Goal: Information Seeking & Learning: Learn about a topic

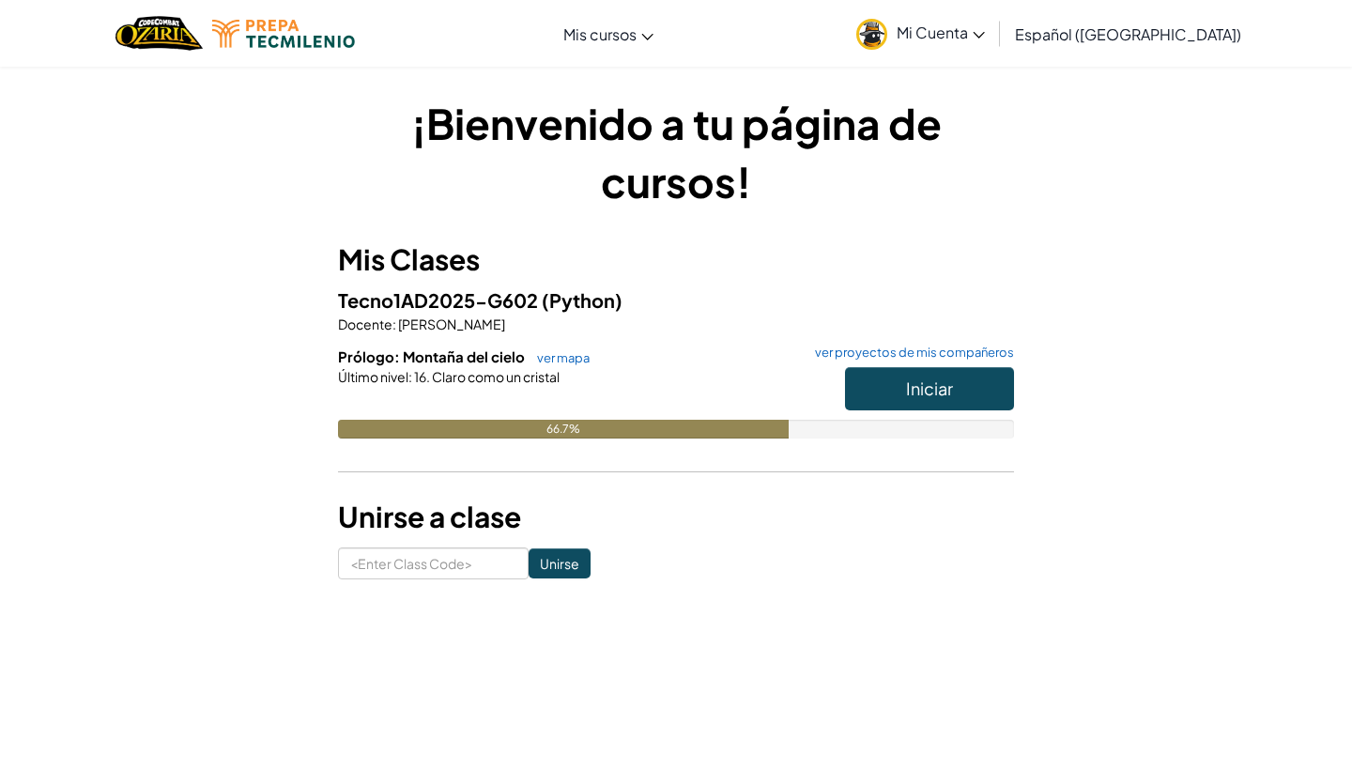
click at [901, 401] on button "Iniciar" at bounding box center [929, 388] width 169 height 43
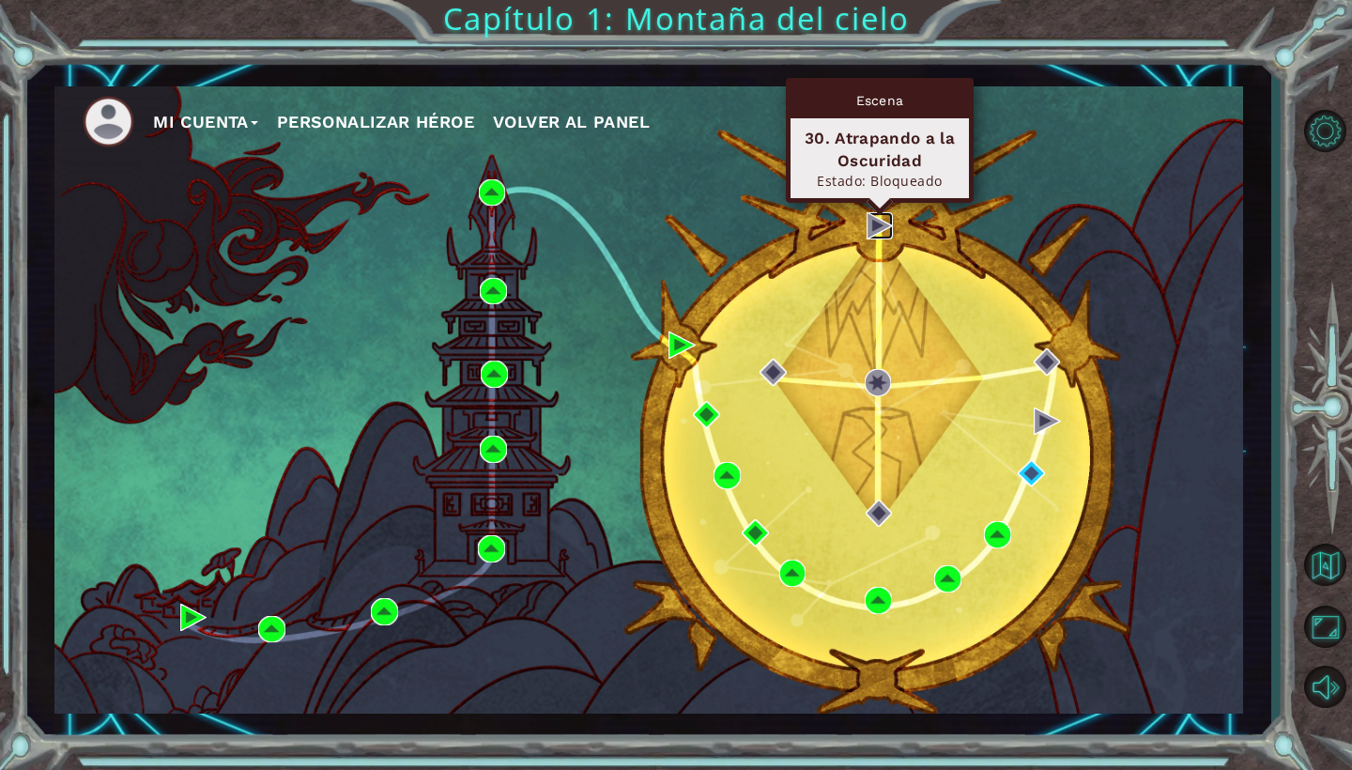
click at [893, 220] on img at bounding box center [880, 225] width 27 height 27
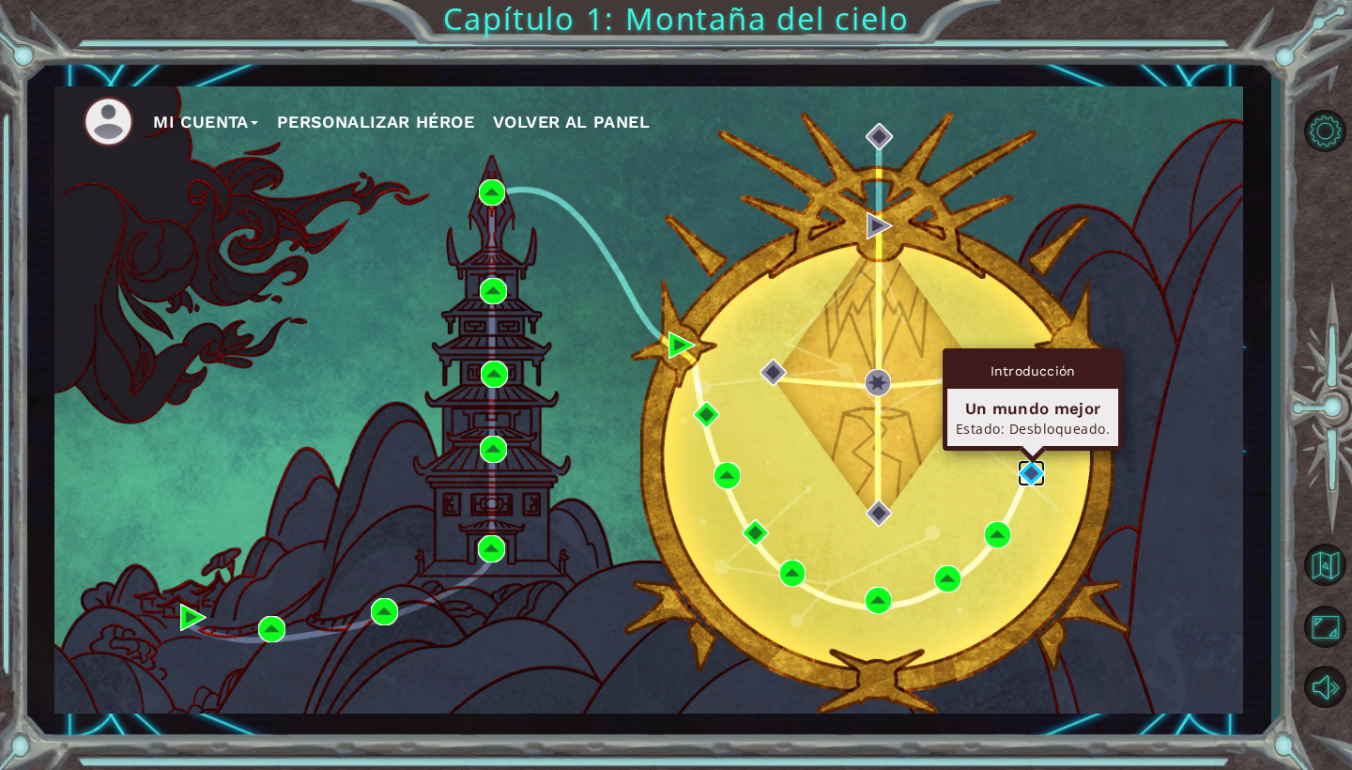
click at [1031, 465] on img at bounding box center [1031, 473] width 27 height 27
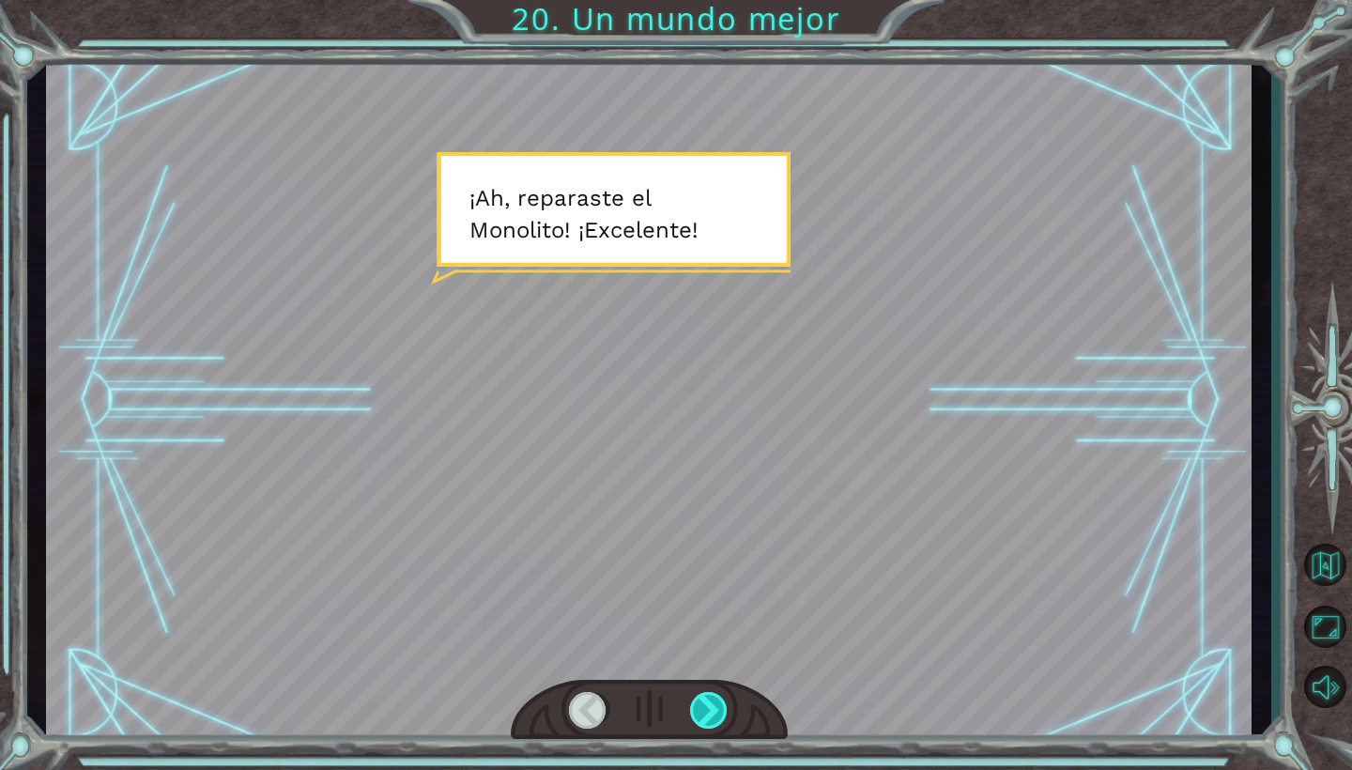
click at [718, 715] on div at bounding box center [709, 710] width 38 height 37
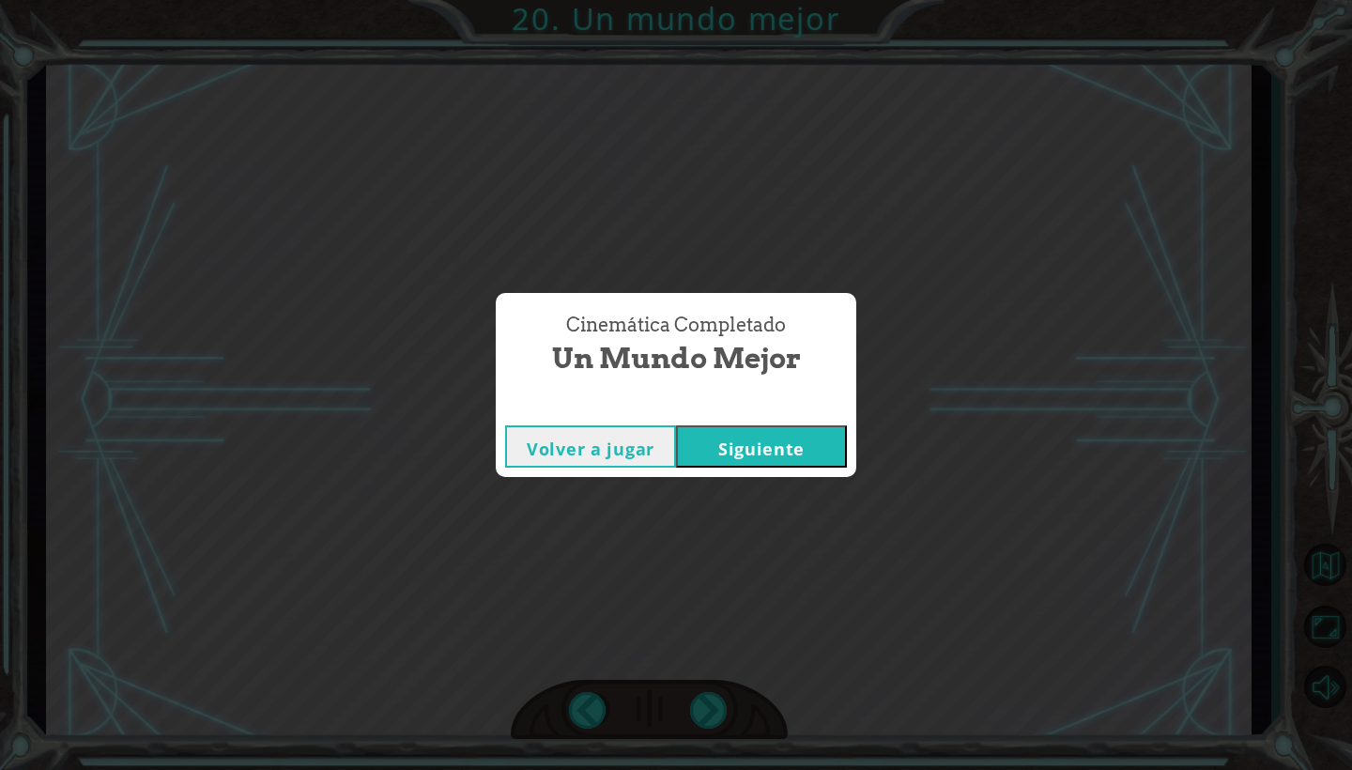
click at [720, 447] on button "Siguiente" at bounding box center [761, 446] width 171 height 42
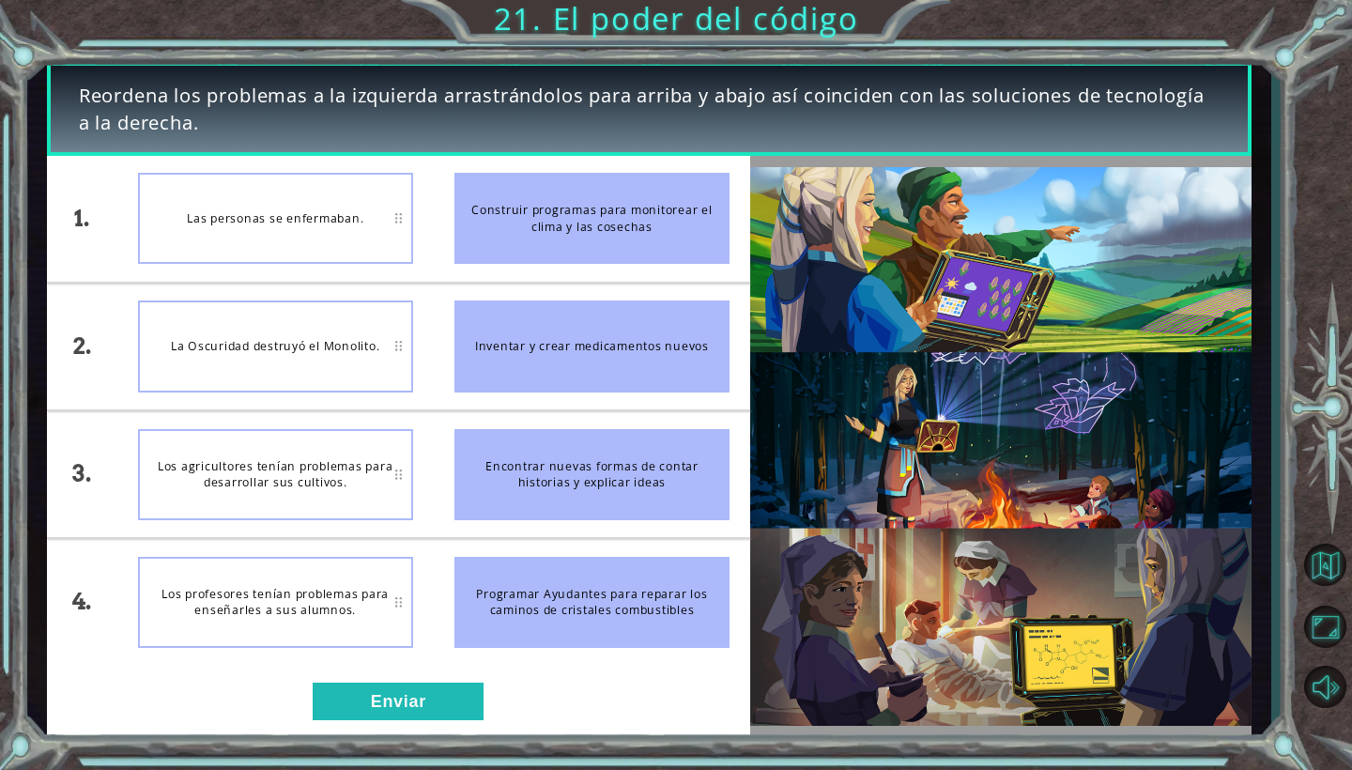
drag, startPoint x: 497, startPoint y: 237, endPoint x: 443, endPoint y: 237, distance: 53.5
click at [440, 237] on li "Construir programas para monitorear el clima y las cosechas" at bounding box center [592, 219] width 316 height 126
click at [420, 713] on button "Enviar" at bounding box center [398, 702] width 171 height 38
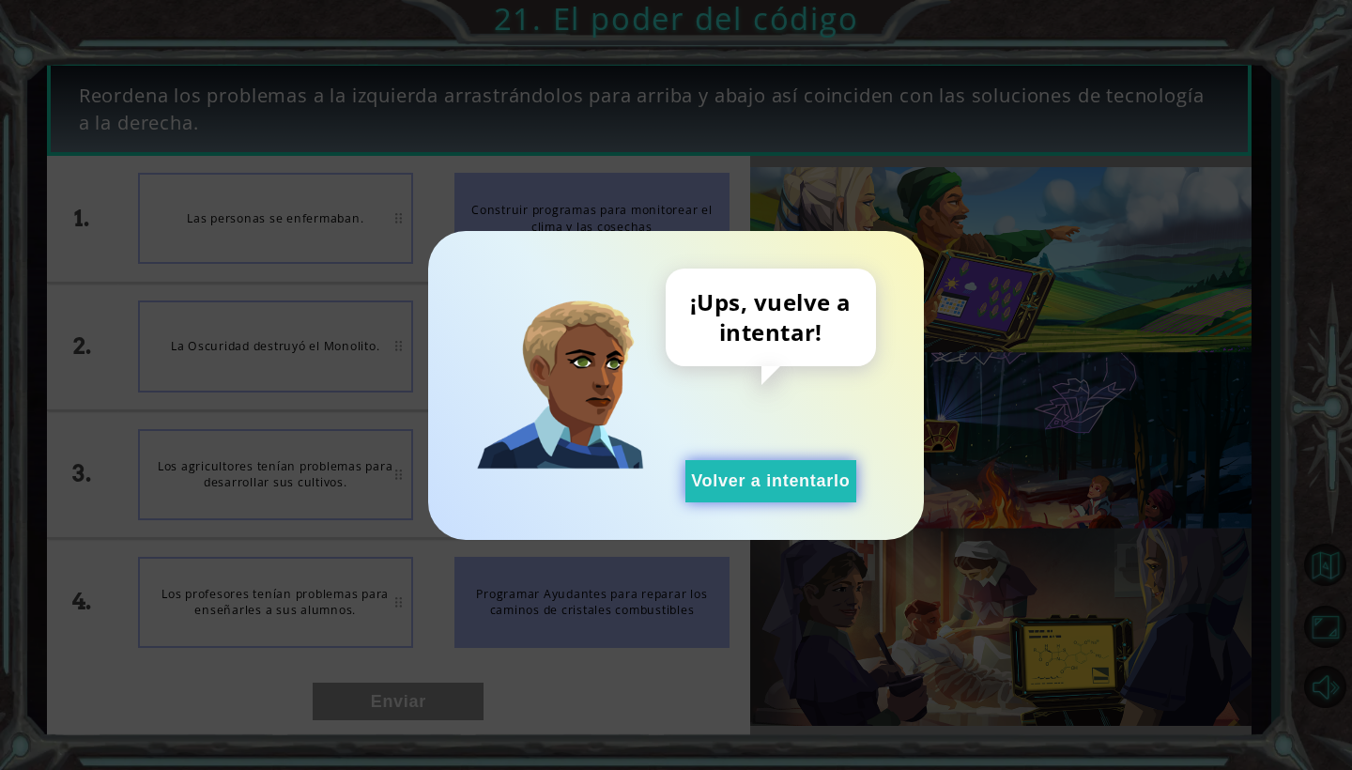
click at [798, 480] on button "Volver a intentarlo" at bounding box center [770, 481] width 171 height 42
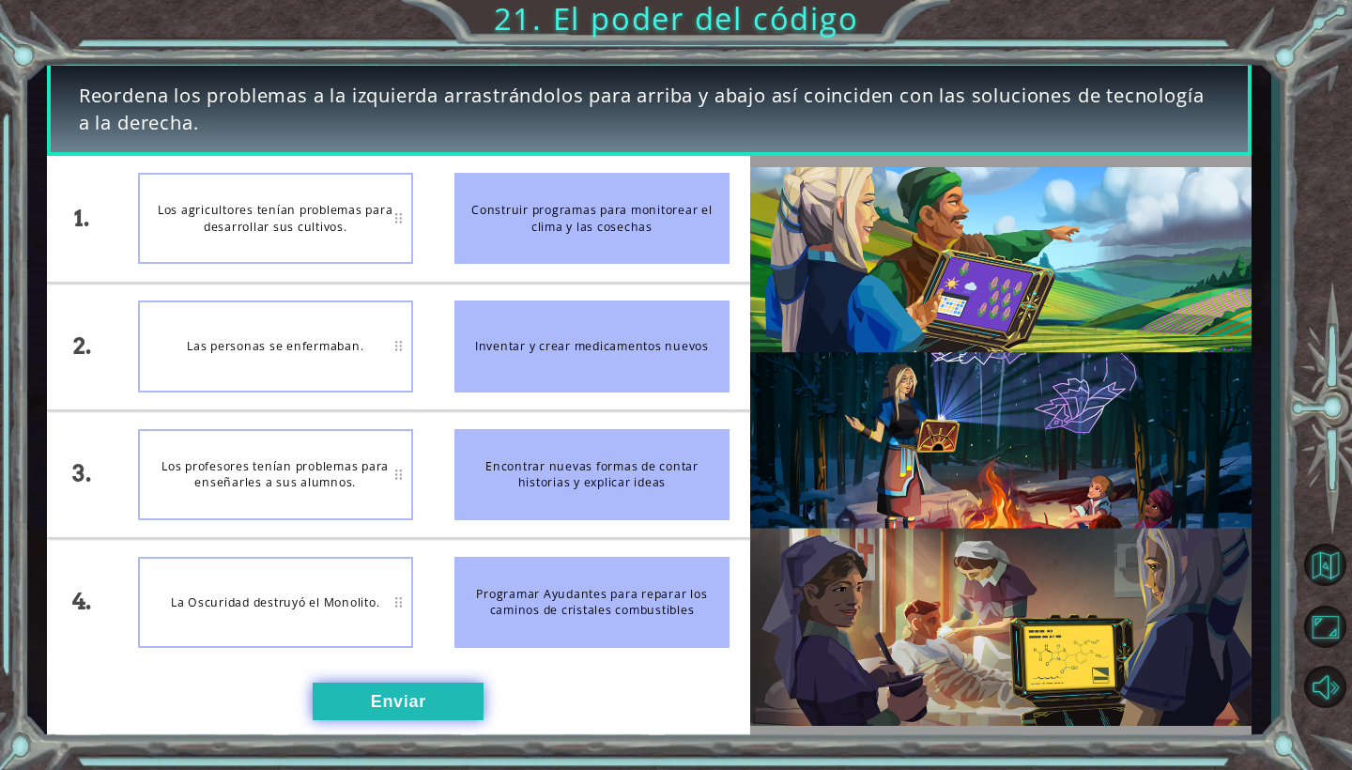
click at [412, 696] on button "Enviar" at bounding box center [398, 702] width 171 height 38
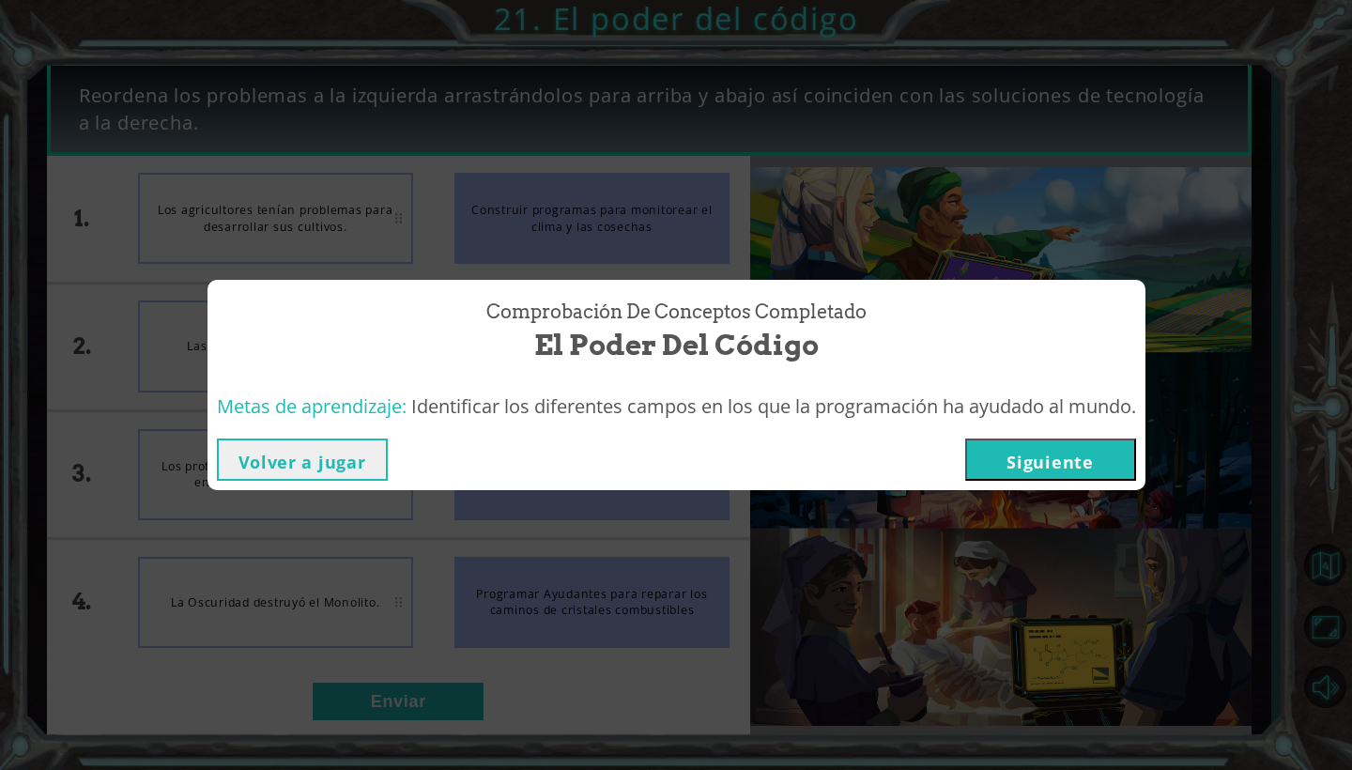
click at [1040, 465] on button "Siguiente" at bounding box center [1050, 459] width 171 height 42
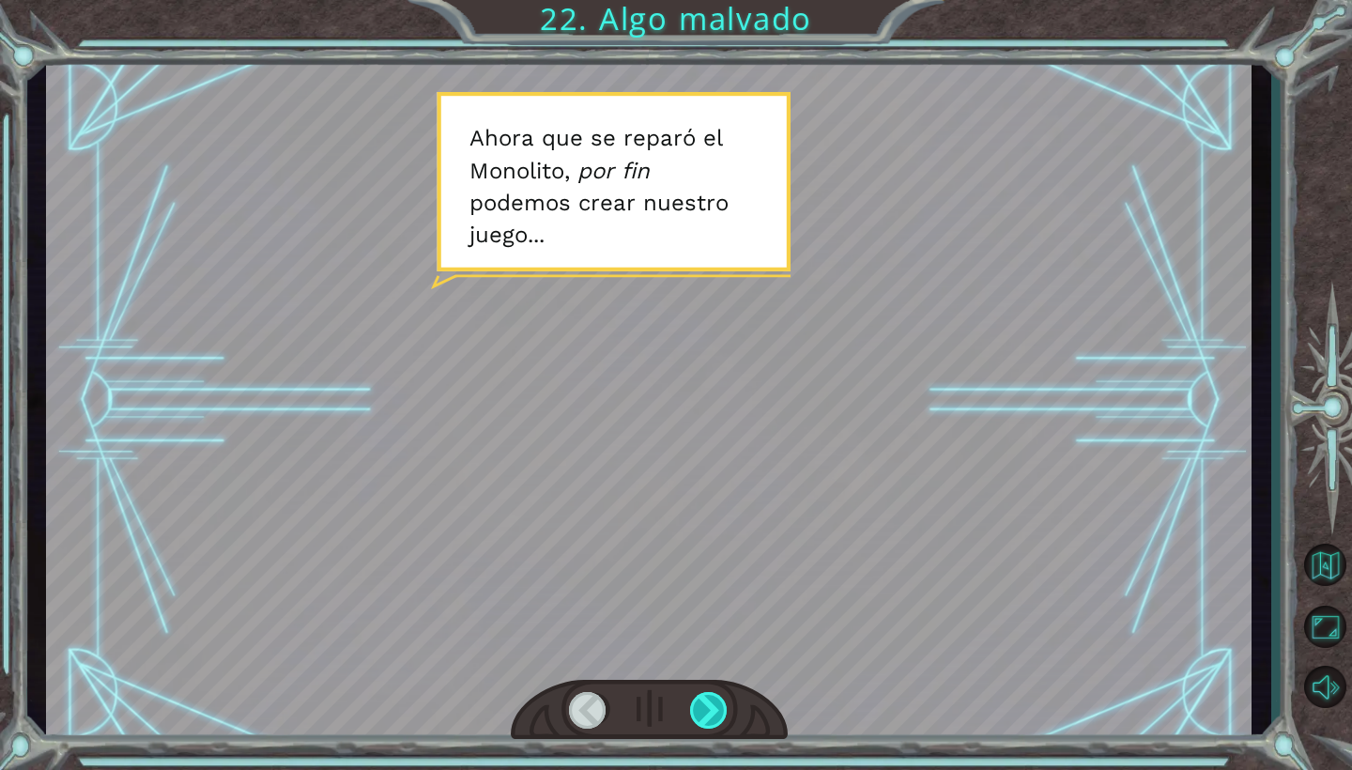
click at [708, 712] on div at bounding box center [709, 710] width 38 height 37
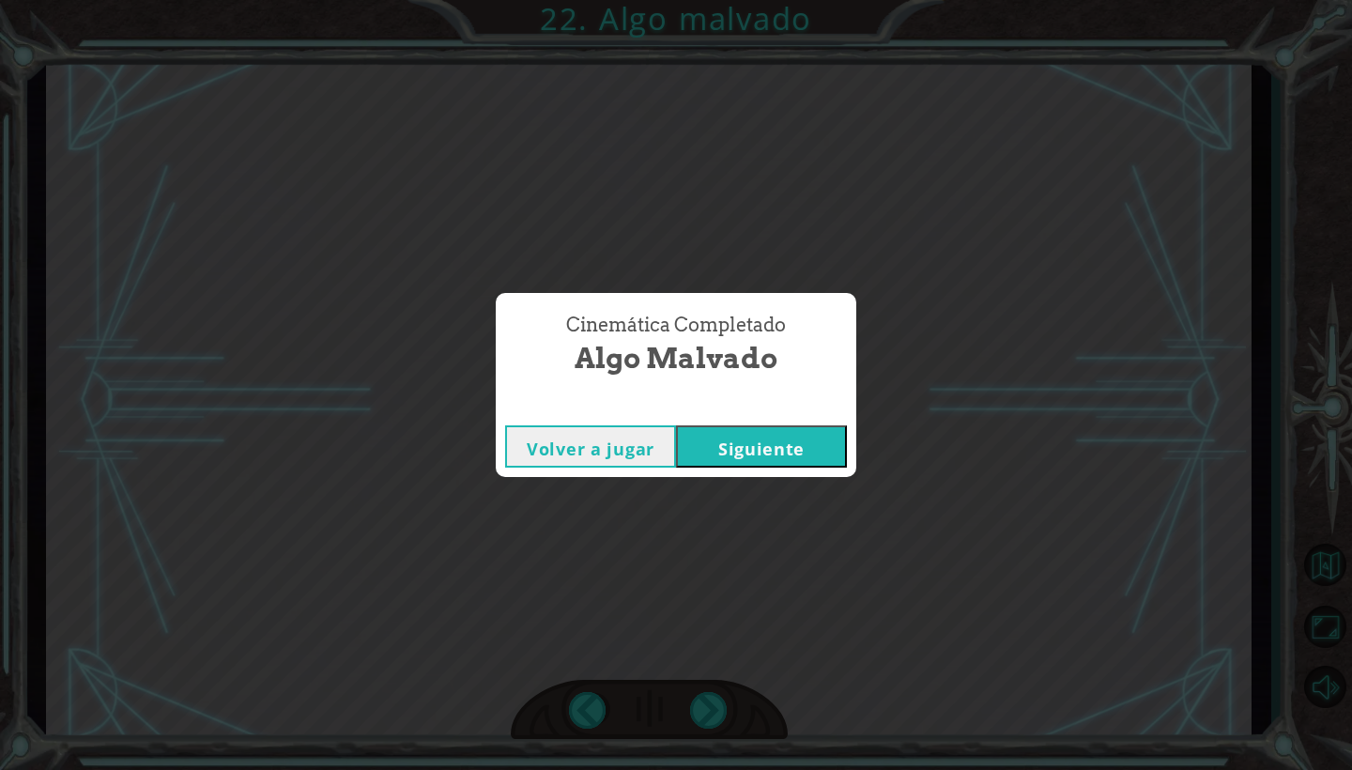
click at [778, 426] on button "Siguiente" at bounding box center [761, 446] width 171 height 42
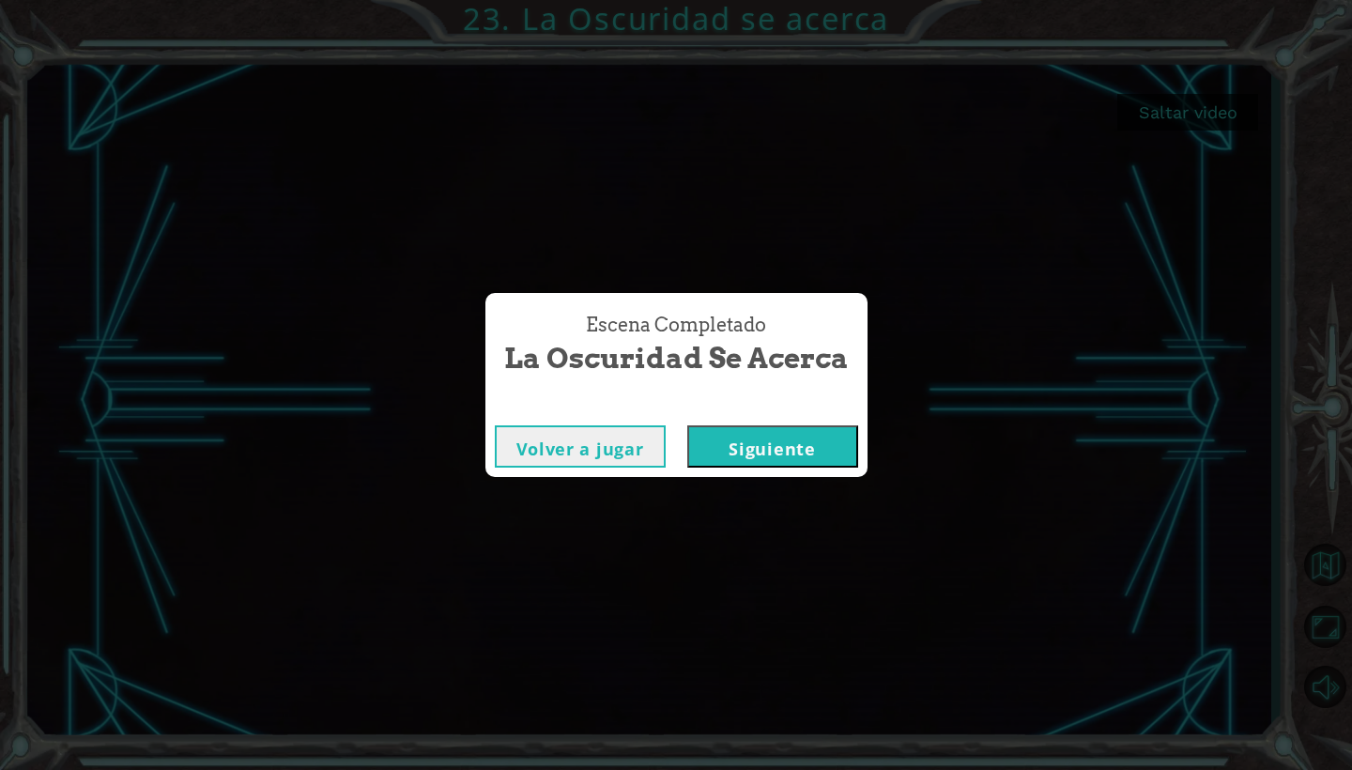
click at [760, 456] on button "Siguiente" at bounding box center [772, 446] width 171 height 42
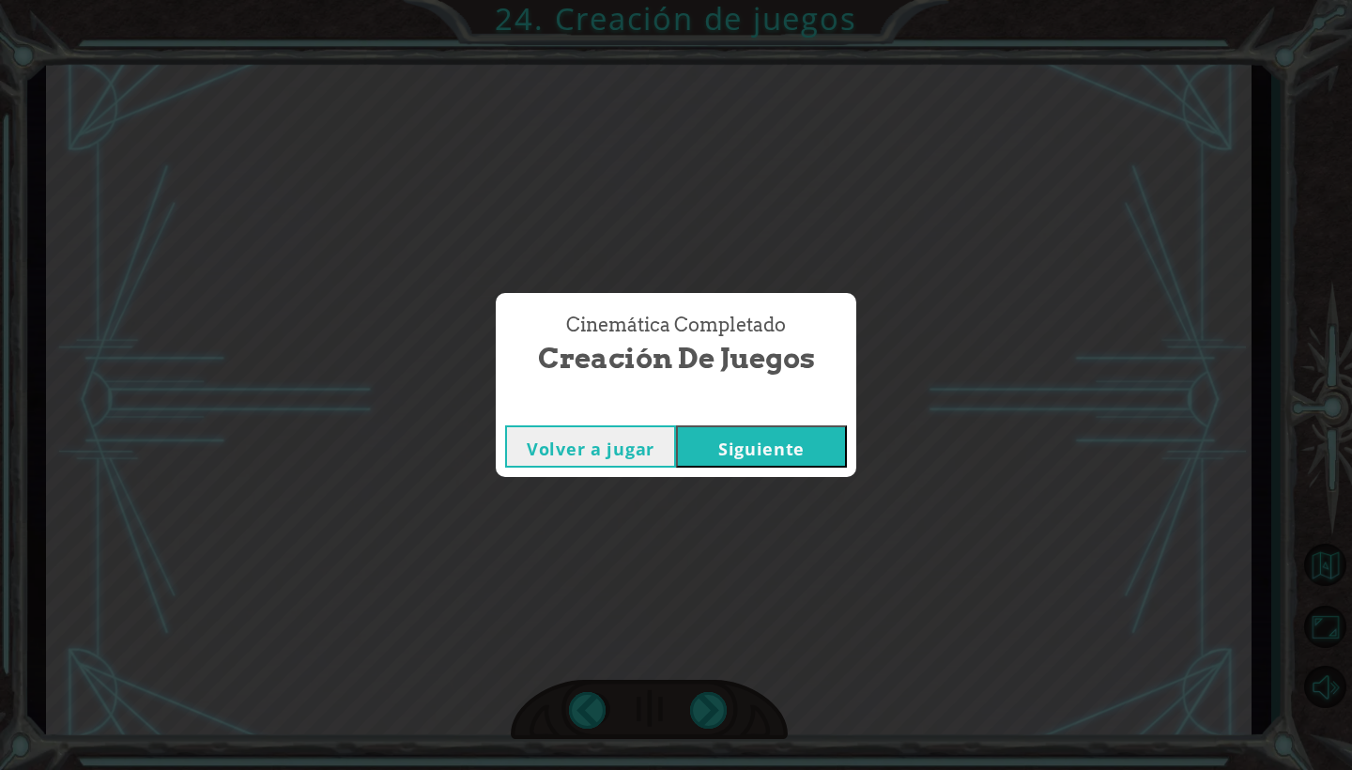
click at [786, 439] on button "Siguiente" at bounding box center [761, 446] width 171 height 42
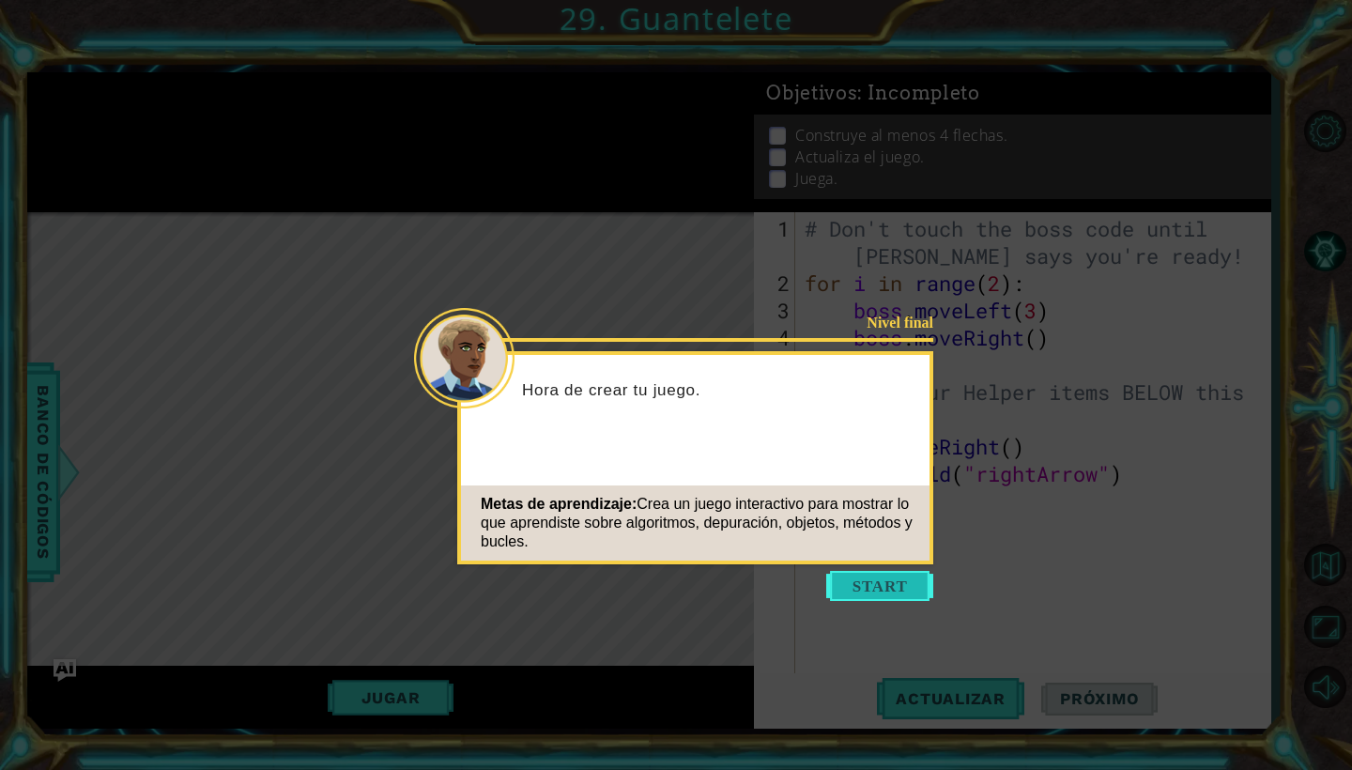
click at [875, 589] on button "Start" at bounding box center [879, 586] width 107 height 30
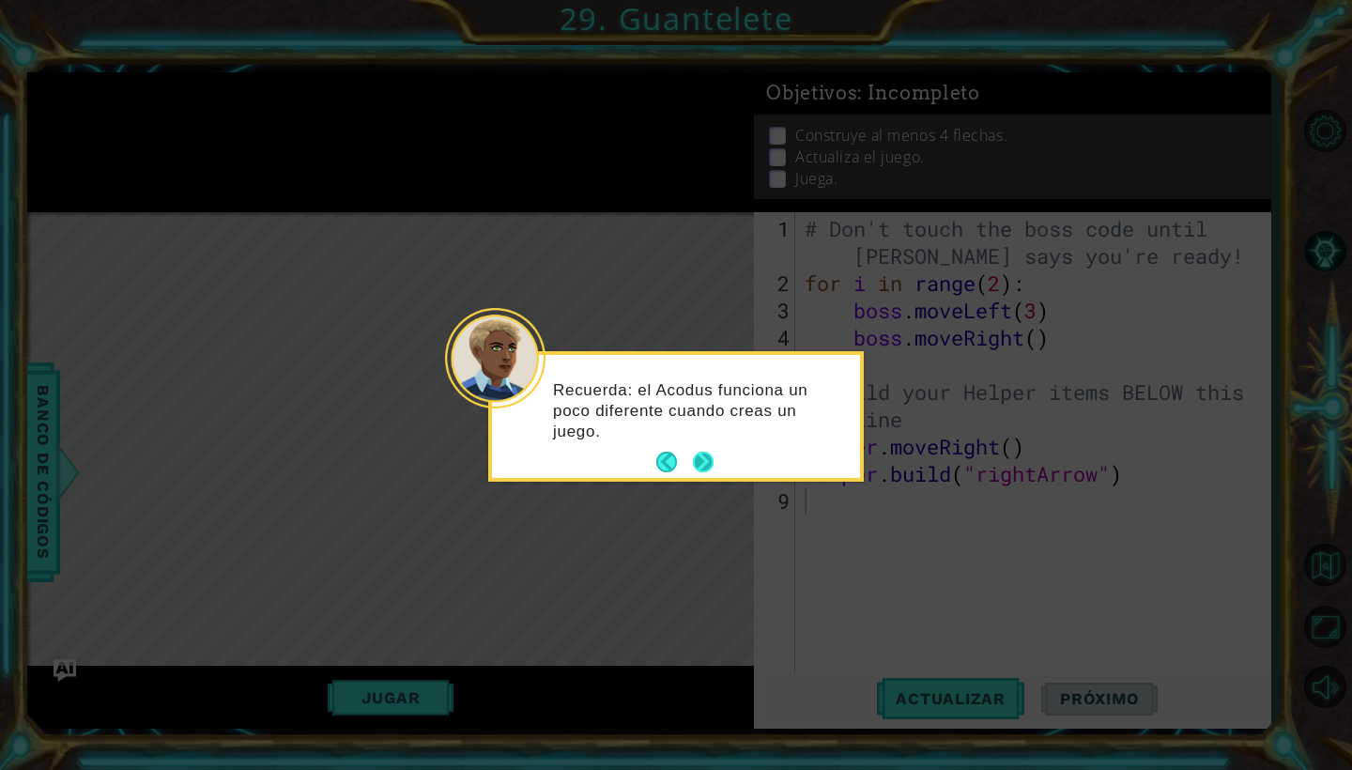
click at [701, 457] on button "Next" at bounding box center [703, 462] width 21 height 21
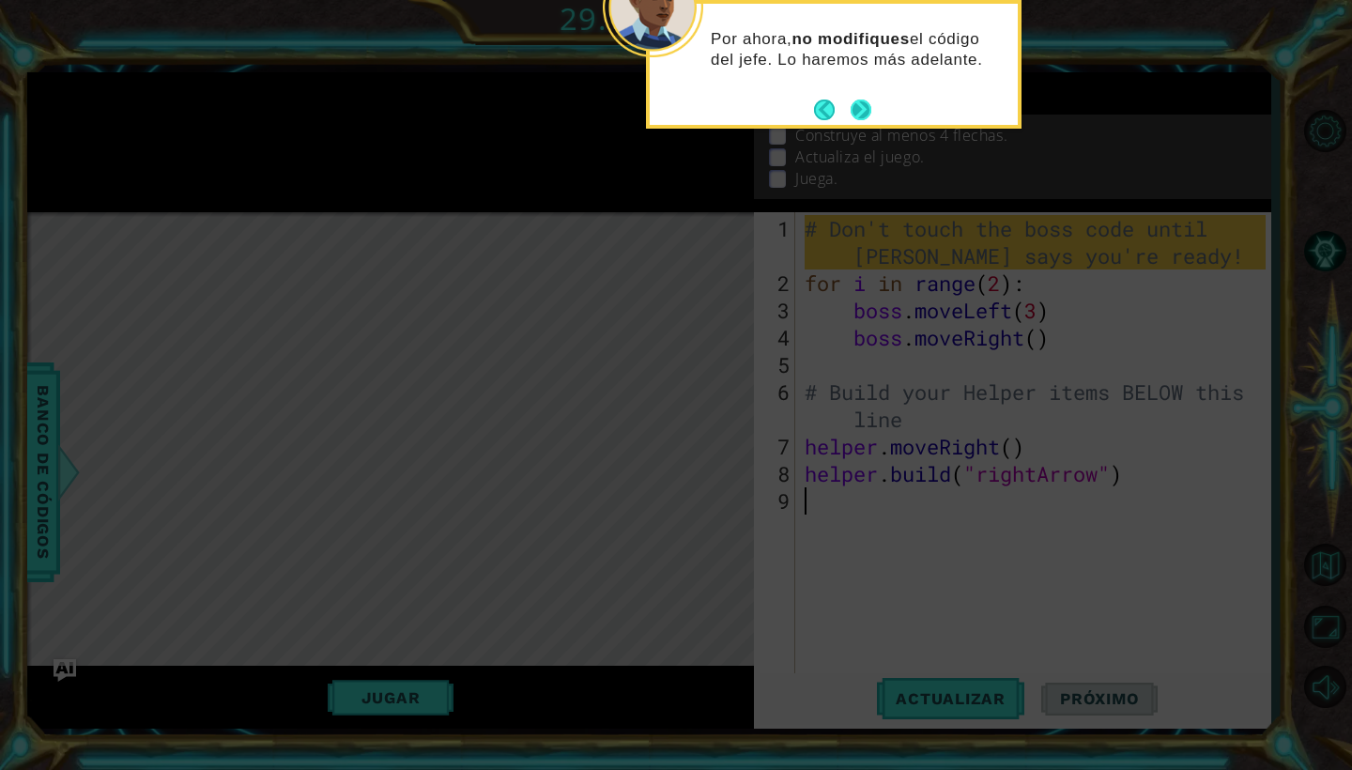
click at [854, 111] on button "Next" at bounding box center [861, 110] width 21 height 21
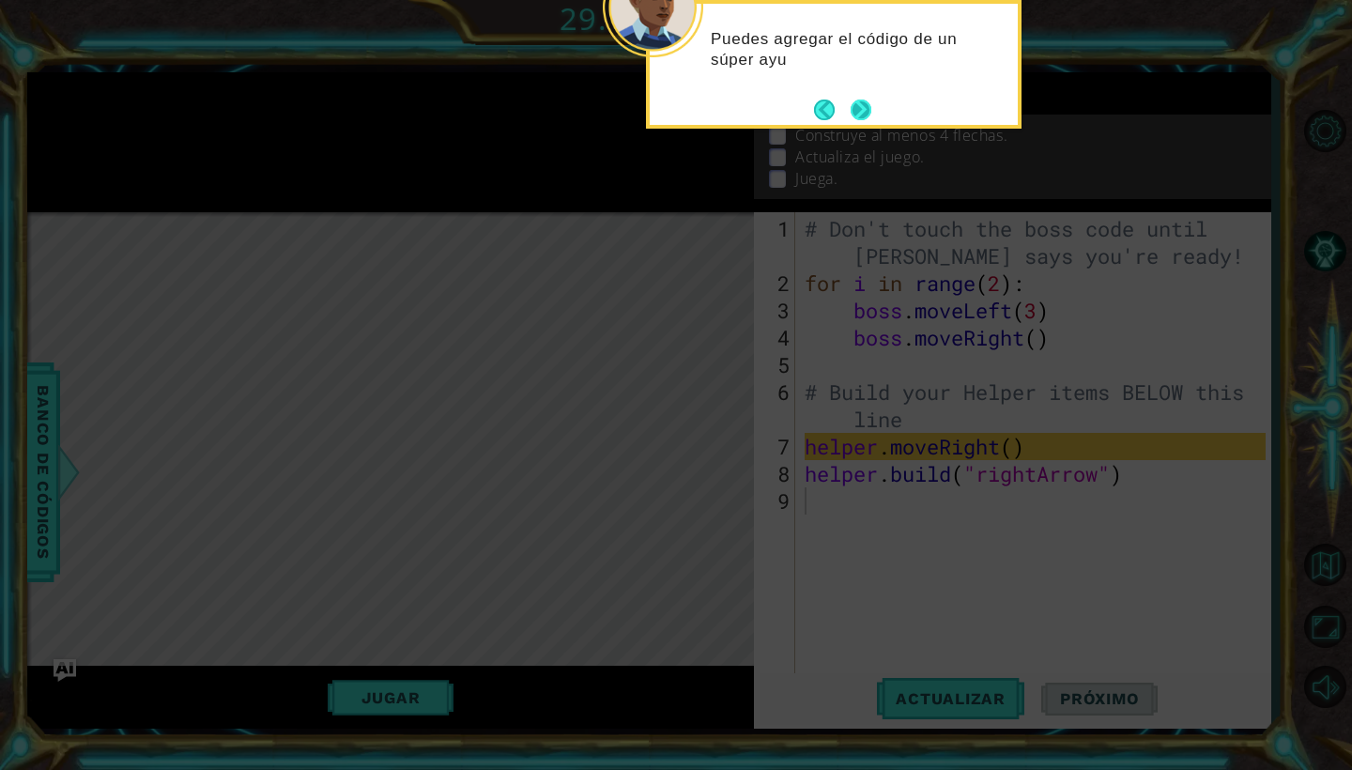
click at [854, 111] on button "Next" at bounding box center [861, 110] width 21 height 21
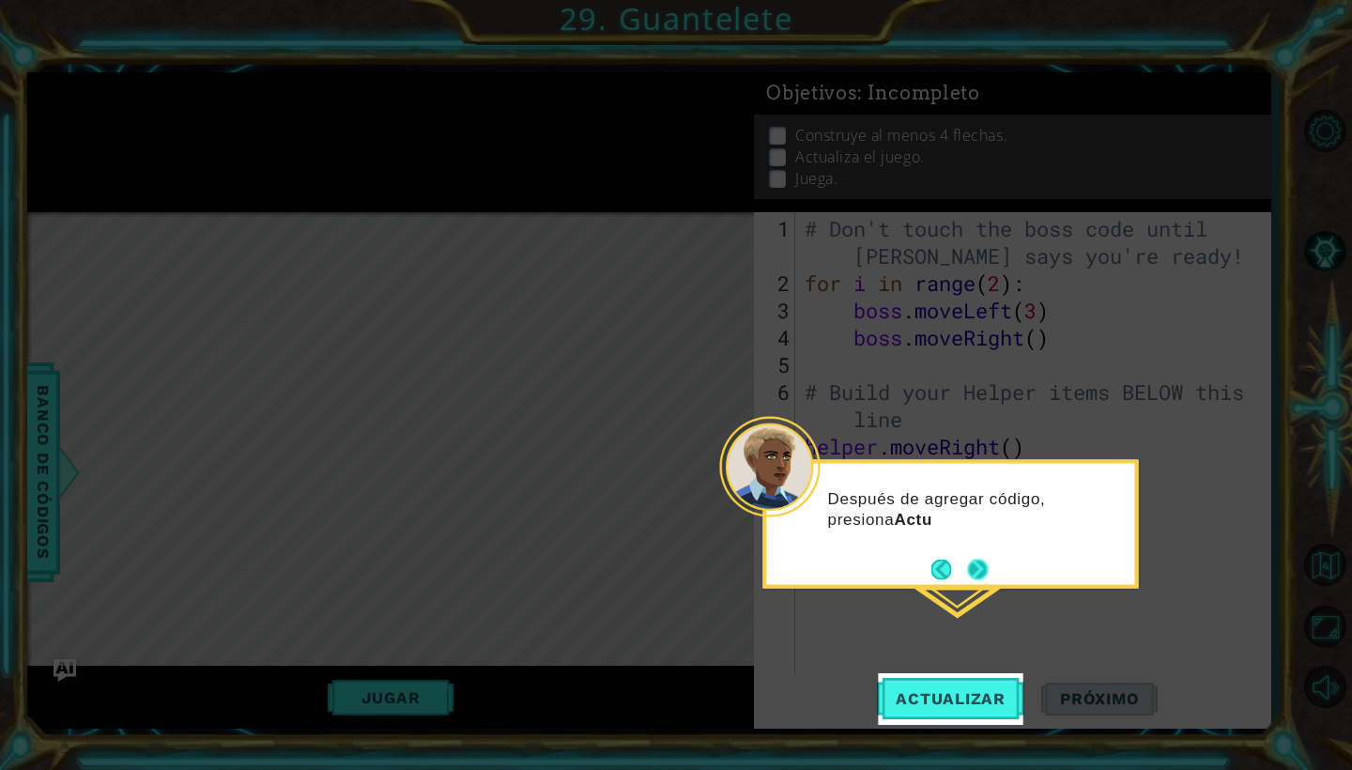
click at [979, 572] on button "Next" at bounding box center [978, 570] width 22 height 22
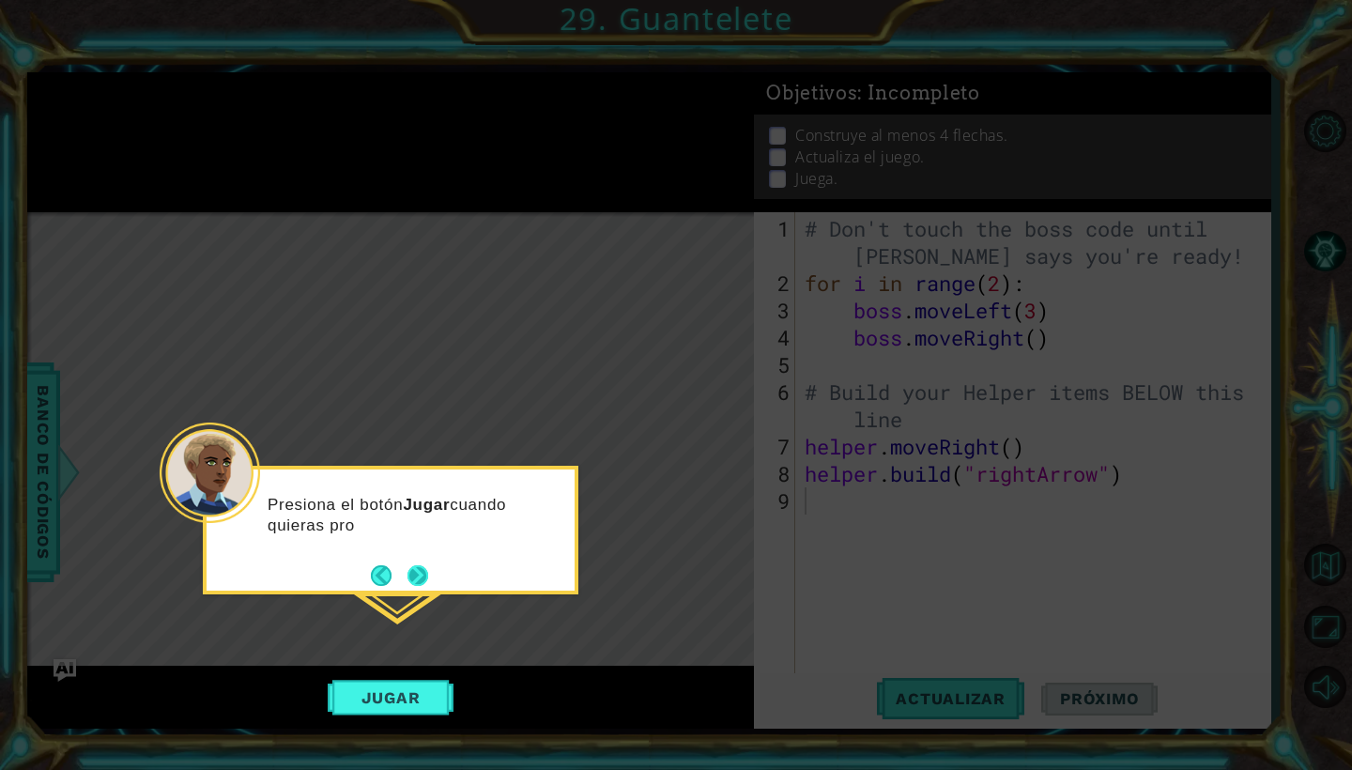
click at [407, 576] on button "Next" at bounding box center [418, 575] width 22 height 22
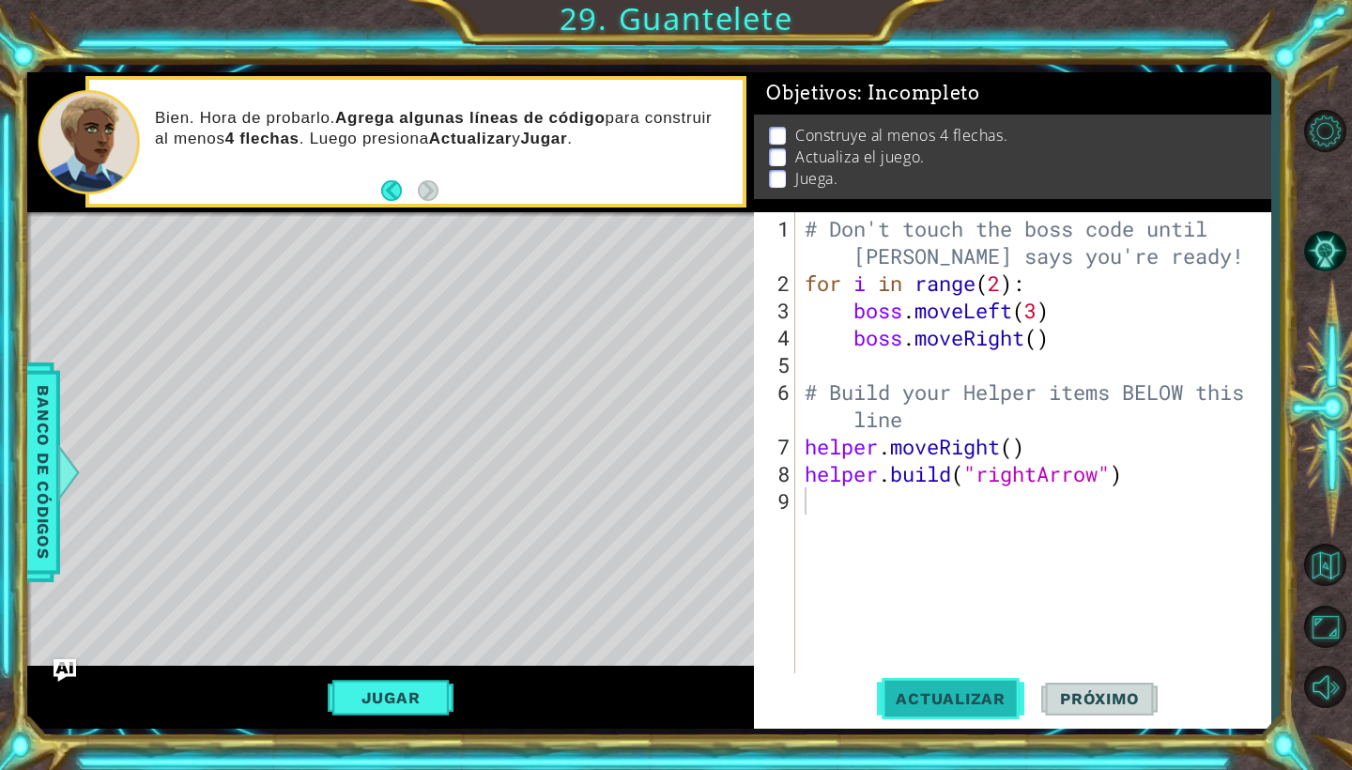
click at [977, 704] on span "Actualizar" at bounding box center [950, 698] width 147 height 19
click at [968, 701] on span "Actualizar" at bounding box center [950, 698] width 147 height 19
click at [954, 704] on span "Actualizar" at bounding box center [950, 698] width 147 height 19
click at [422, 695] on button "Jugar" at bounding box center [391, 698] width 127 height 36
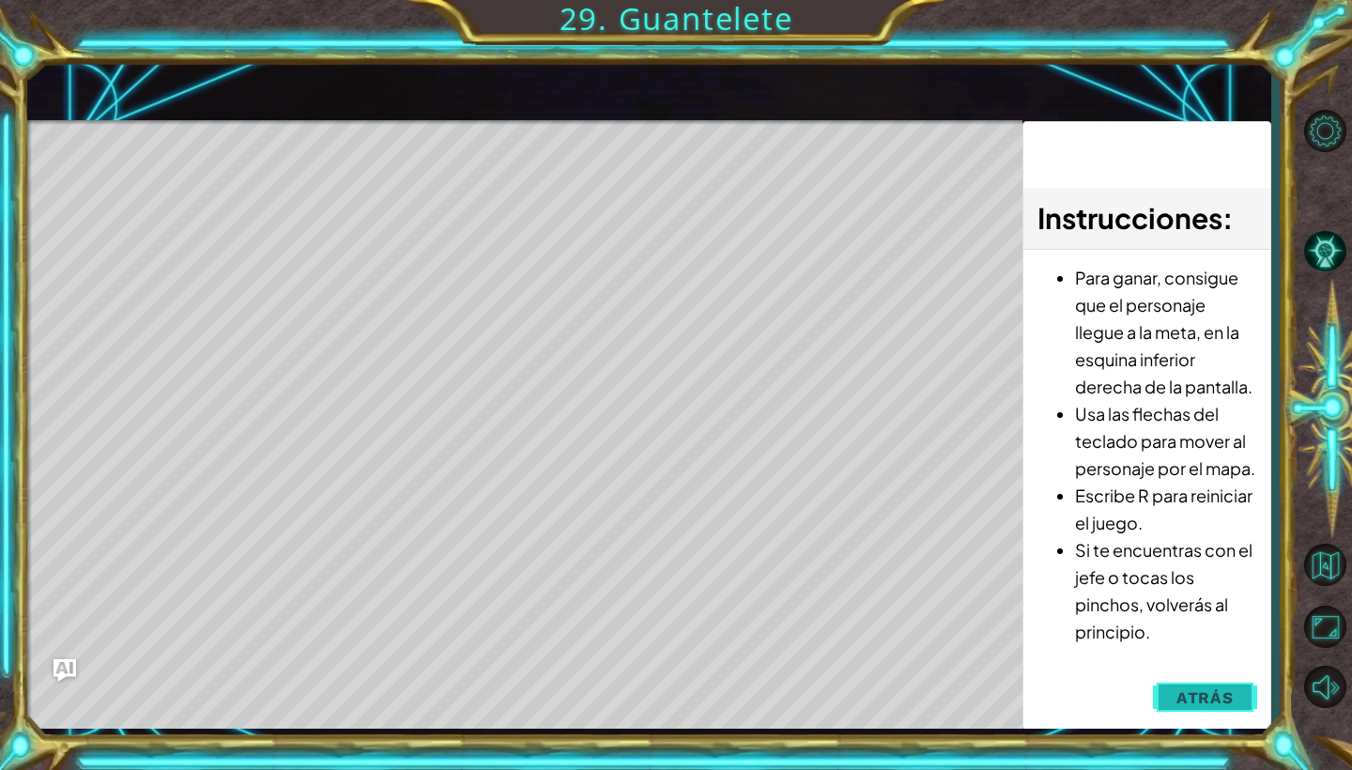
click at [1192, 707] on button "Atrás" at bounding box center [1205, 698] width 104 height 38
